Goal: Task Accomplishment & Management: Use online tool/utility

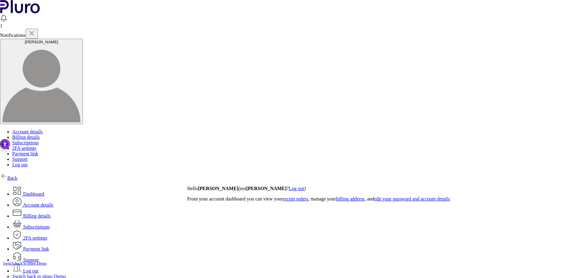
click at [17, 175] on link "Back" at bounding box center [8, 177] width 17 height 5
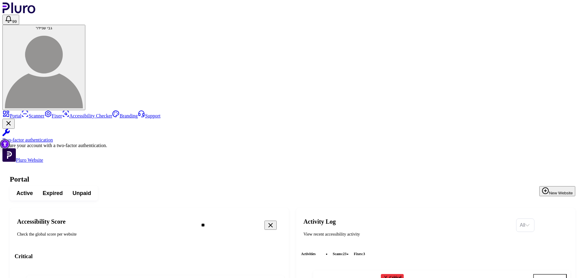
click at [274, 221] on icon "Clear search field" at bounding box center [270, 224] width 7 height 7
copy h4 "aportal-hyqtkv75qj.dispatcher.eu2.hana.ondemand.com/index.html"
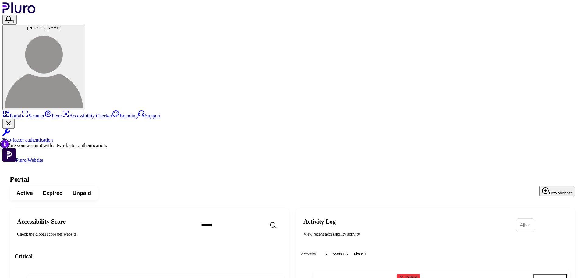
click at [277, 219] on input "Search" at bounding box center [248, 225] width 105 height 13
paste input "**********"
drag, startPoint x: 280, startPoint y: 78, endPoint x: 403, endPoint y: 90, distance: 122.8
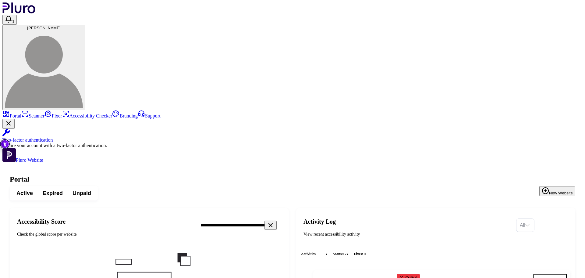
scroll to position [0, 66]
type input "**********"
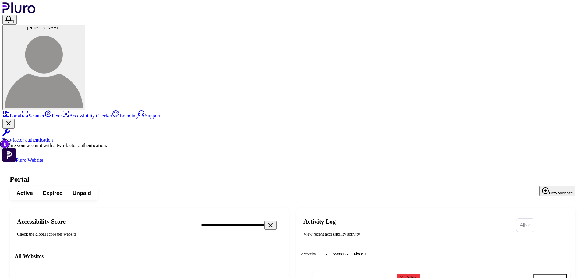
click at [279, 277] on icon "Open website overview" at bounding box center [276, 283] width 6 height 6
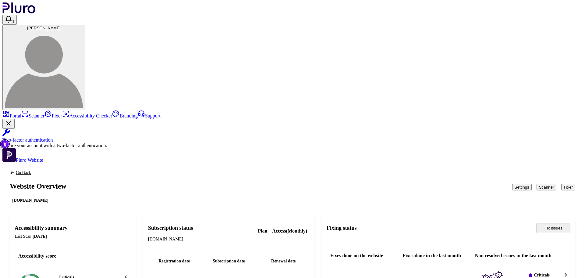
click at [537, 184] on button "Scanner" at bounding box center [547, 187] width 20 height 6
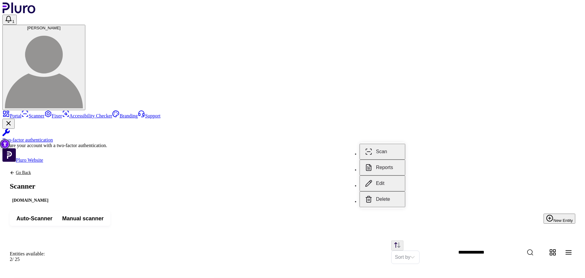
click at [395, 162] on button "Reports" at bounding box center [383, 167] width 46 height 16
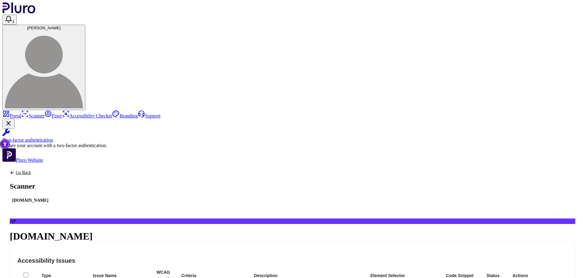
click at [15, 170] on icon "Back to previous screen" at bounding box center [12, 172] width 5 height 5
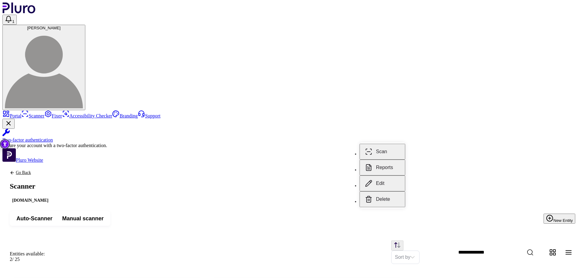
click at [380, 145] on button "Scan" at bounding box center [383, 152] width 46 height 16
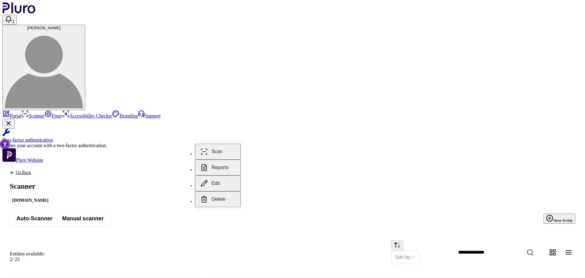
click at [279, 240] on div "Sort by" at bounding box center [313, 251] width 523 height 23
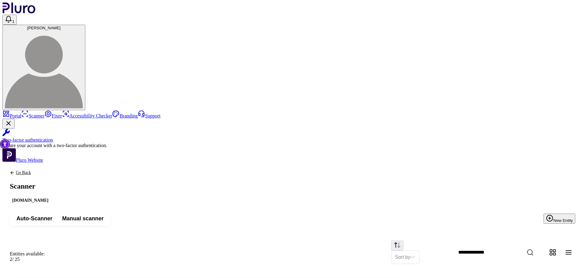
click at [51, 170] on link "Go Back" at bounding box center [30, 172] width 41 height 5
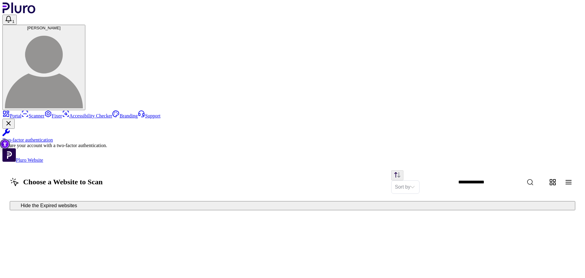
click at [21, 113] on link "Portal" at bounding box center [11, 115] width 19 height 5
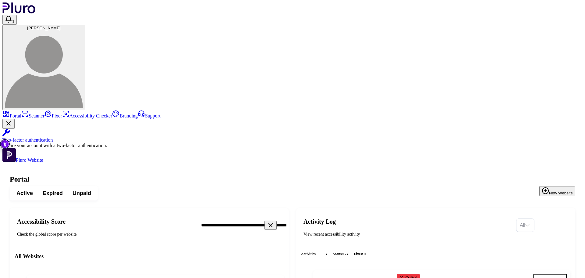
click at [279, 277] on icon "Open website overview" at bounding box center [276, 283] width 6 height 6
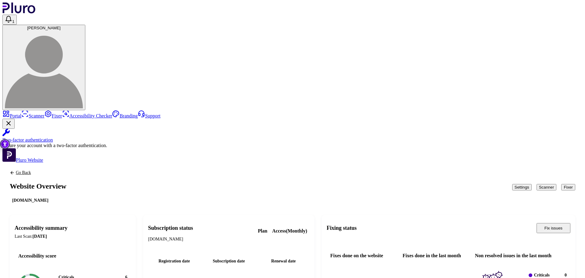
click at [537, 184] on button "Scanner" at bounding box center [547, 187] width 20 height 6
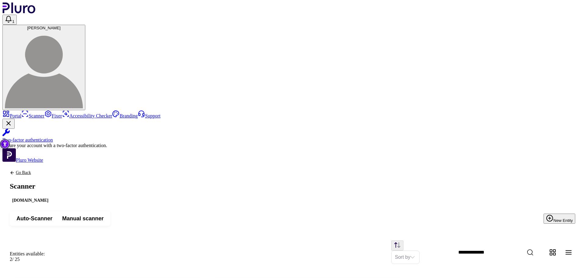
click at [21, 113] on link "Portal" at bounding box center [11, 115] width 19 height 5
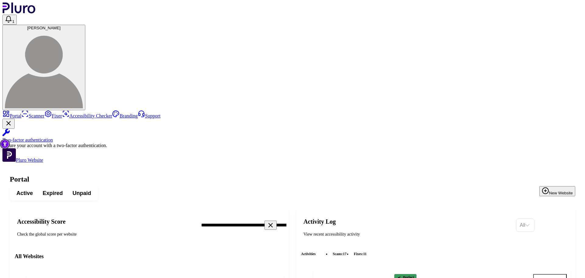
click at [279, 277] on icon "Open website overview" at bounding box center [276, 283] width 6 height 6
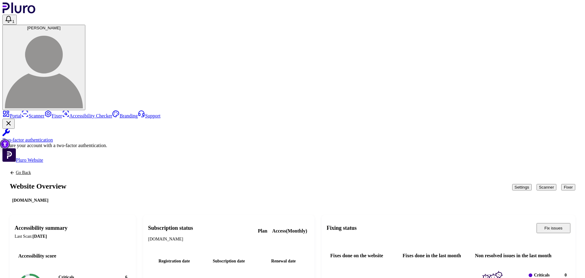
click at [563, 184] on button "Fixer" at bounding box center [569, 187] width 14 height 6
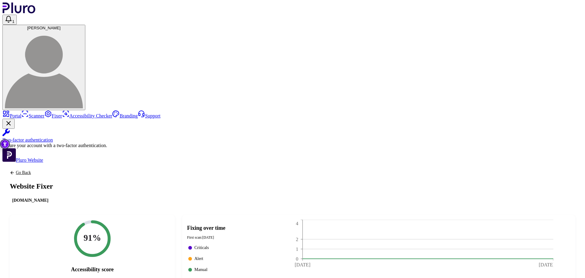
copy div "URL: https://aportal-hyqtkv75qj.dispatcher.eu2.hana.ondemand.com/index.html"
